Goal: Task Accomplishment & Management: Manage account settings

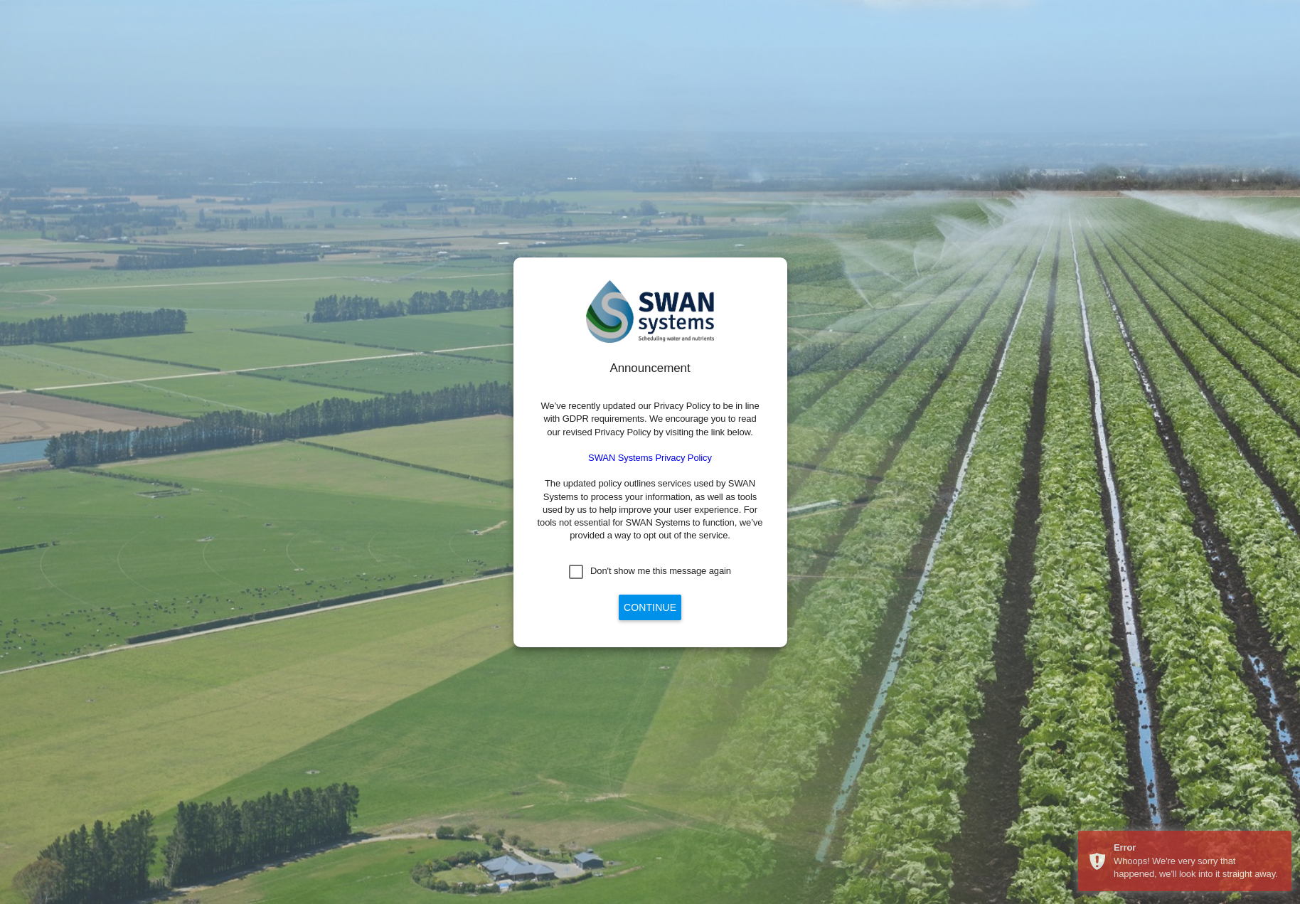
click at [670, 607] on button "Continue" at bounding box center [650, 607] width 63 height 26
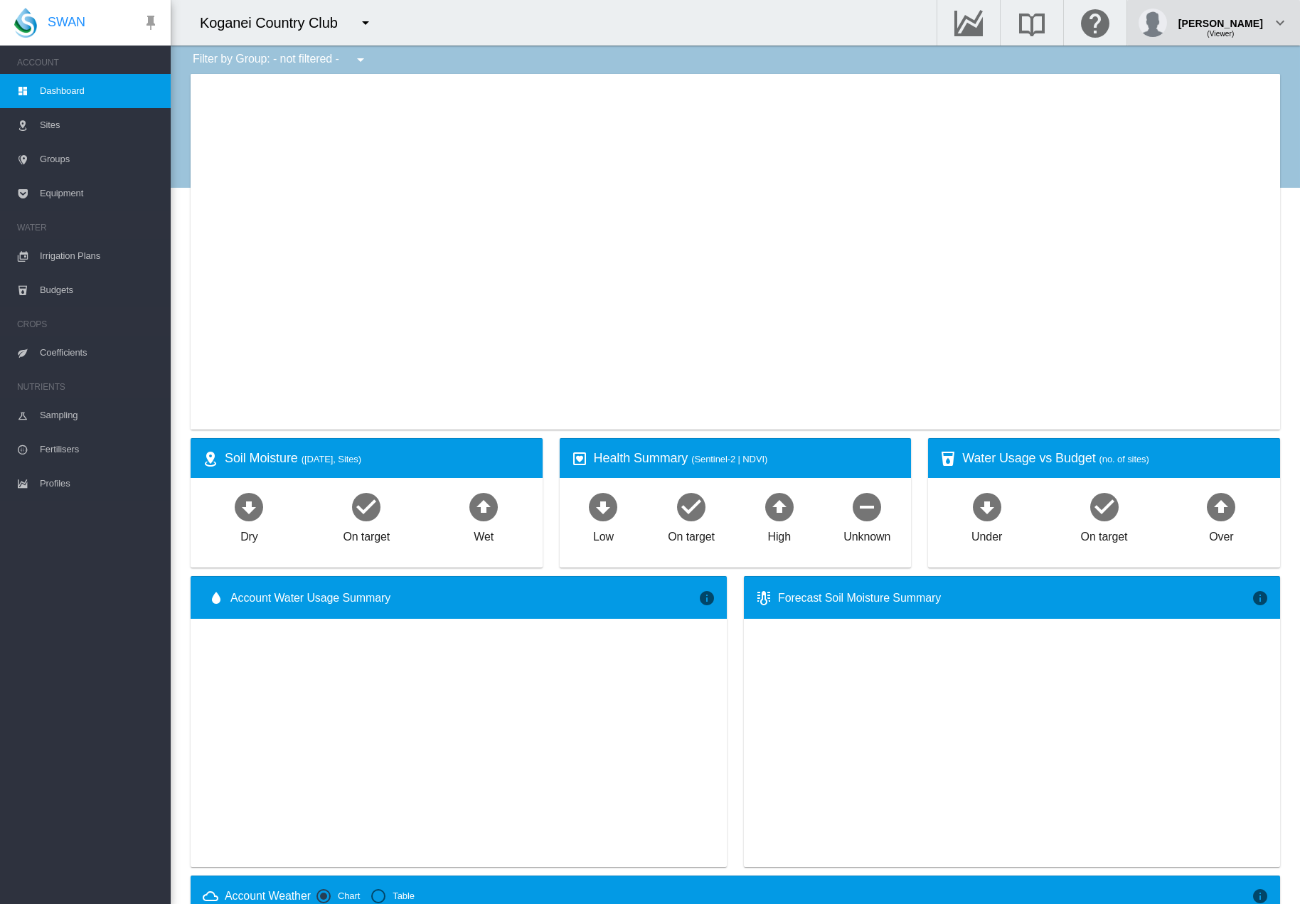
click at [1234, 34] on span "(Viewer)" at bounding box center [1220, 34] width 27 height 8
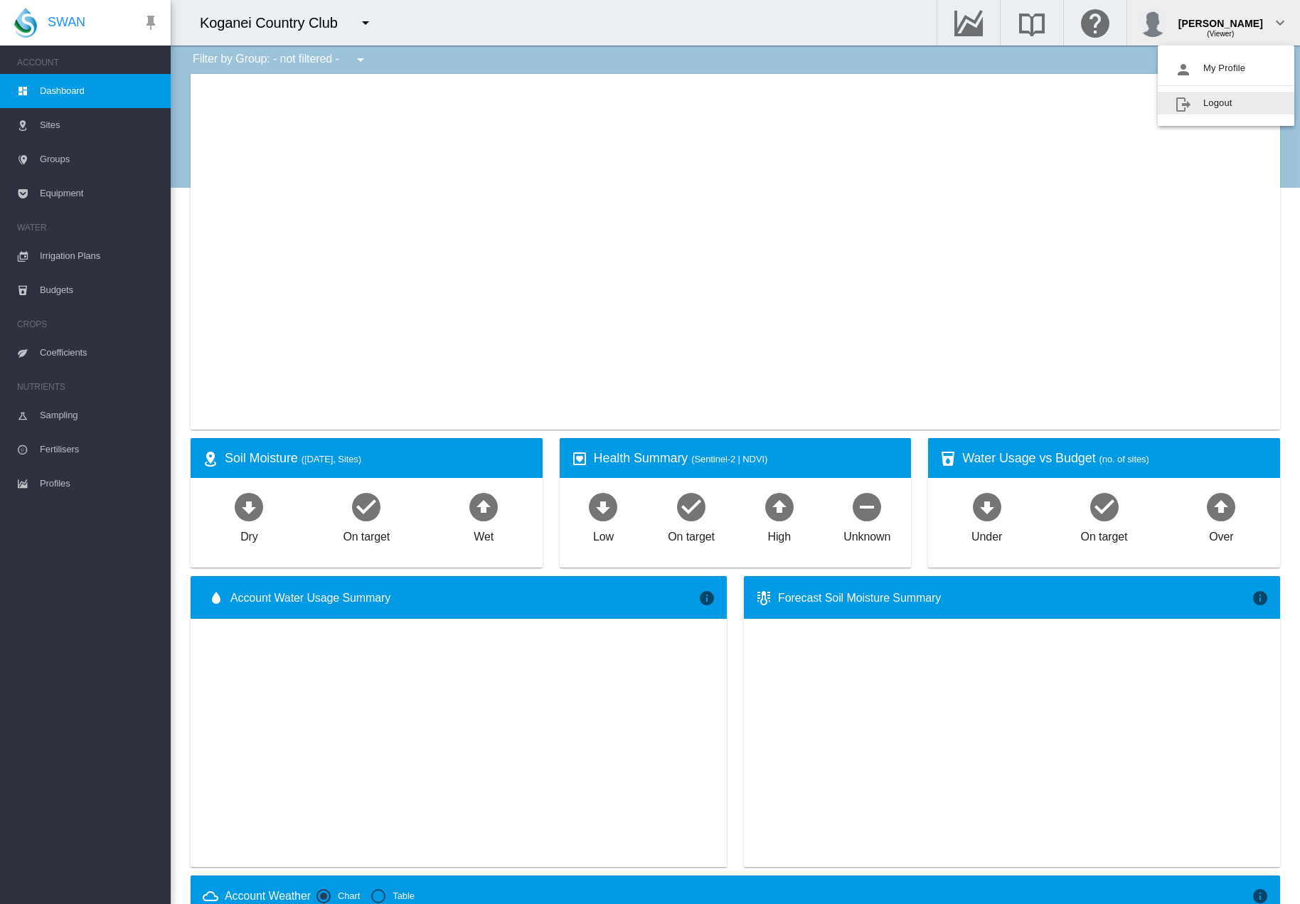
click at [1216, 107] on button "Logout" at bounding box center [1226, 103] width 137 height 23
click at [1198, 97] on div at bounding box center [735, 252] width 1089 height 356
